Goal: Information Seeking & Learning: Learn about a topic

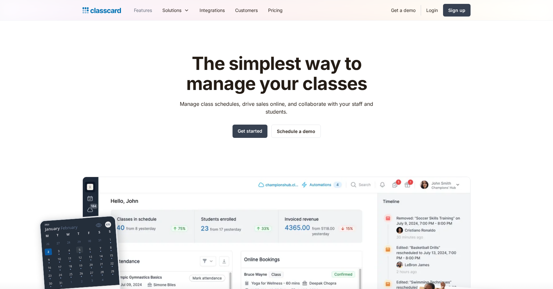
click at [149, 9] on link "Features" at bounding box center [143, 10] width 28 height 15
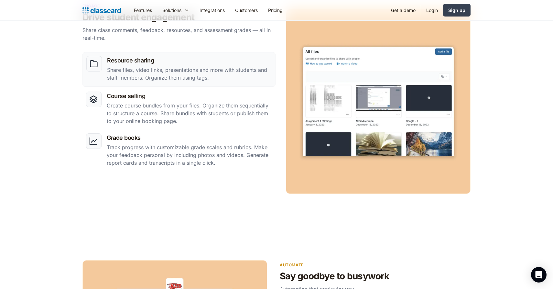
scroll to position [574, 0]
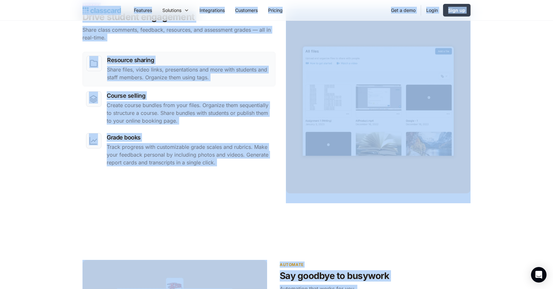
click at [156, 172] on div "Resource sharing Share files, video links, presentations and more with students…" at bounding box center [276, 110] width 388 height 185
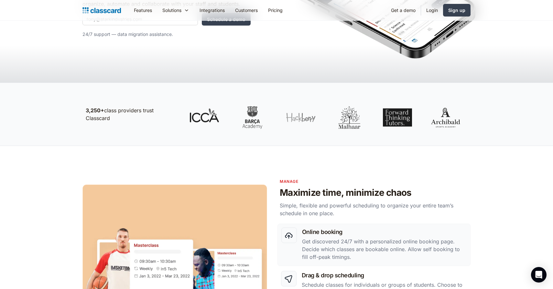
scroll to position [0, 0]
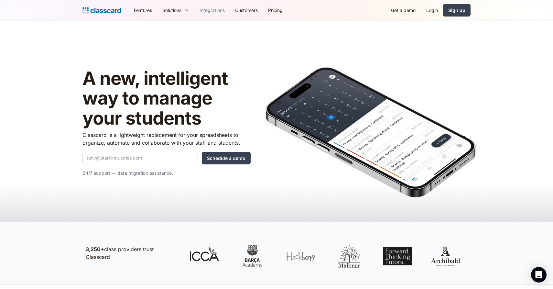
click at [211, 9] on link "Integrations" at bounding box center [212, 10] width 36 height 15
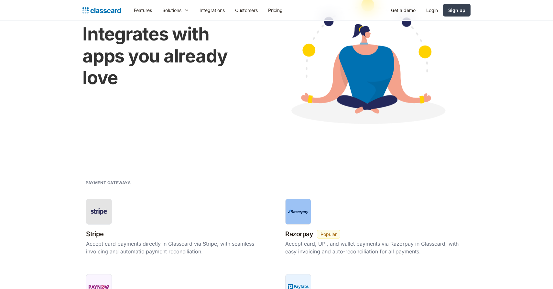
scroll to position [75, 0]
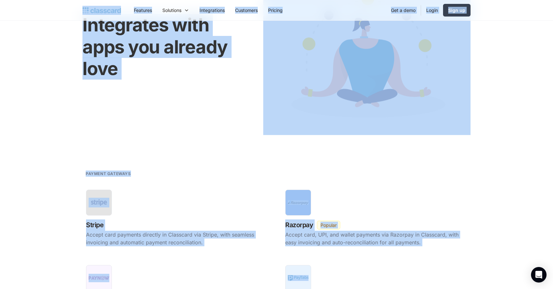
click at [239, 50] on h1 "Integrates with apps you already love" at bounding box center [166, 46] width 168 height 65
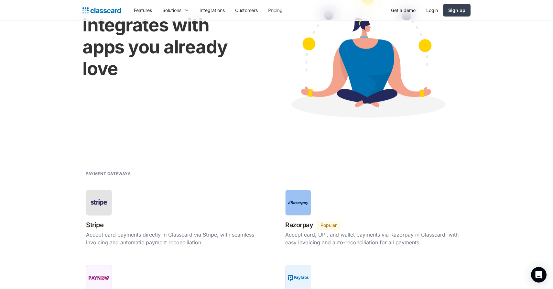
click at [275, 10] on link "Pricing" at bounding box center [275, 10] width 25 height 15
